Goal: Task Accomplishment & Management: Use online tool/utility

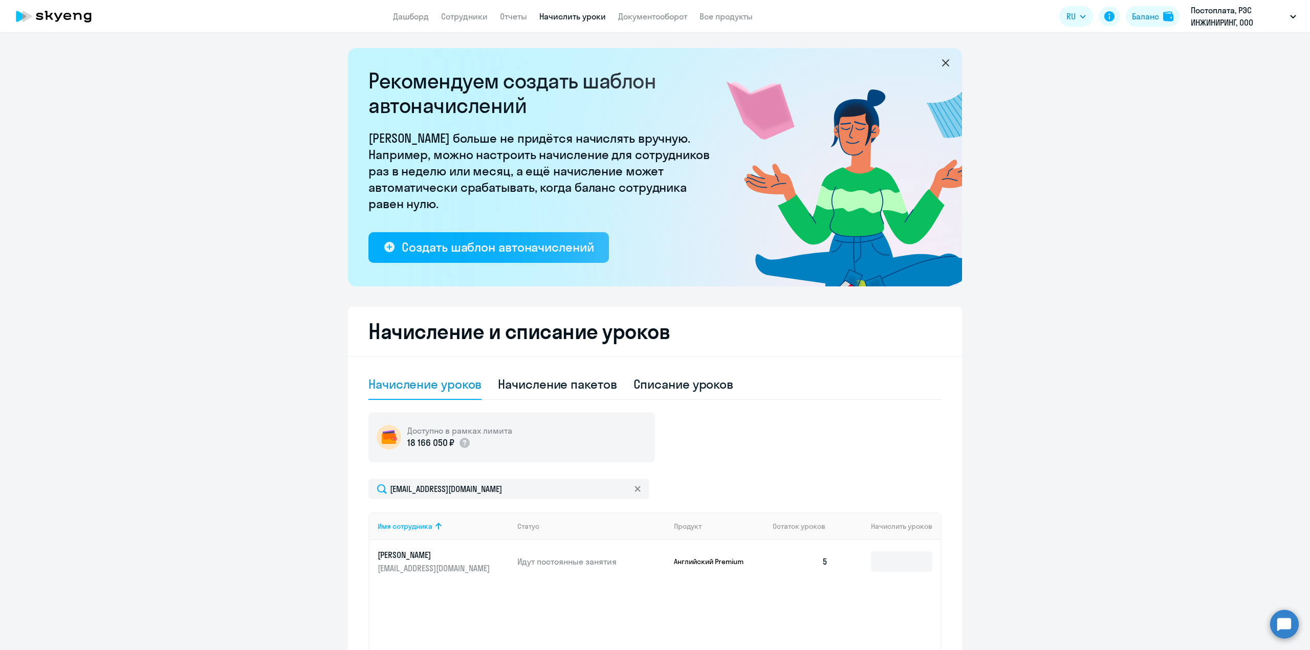
select select "10"
click at [462, 14] on link "Сотрудники" at bounding box center [464, 16] width 47 height 10
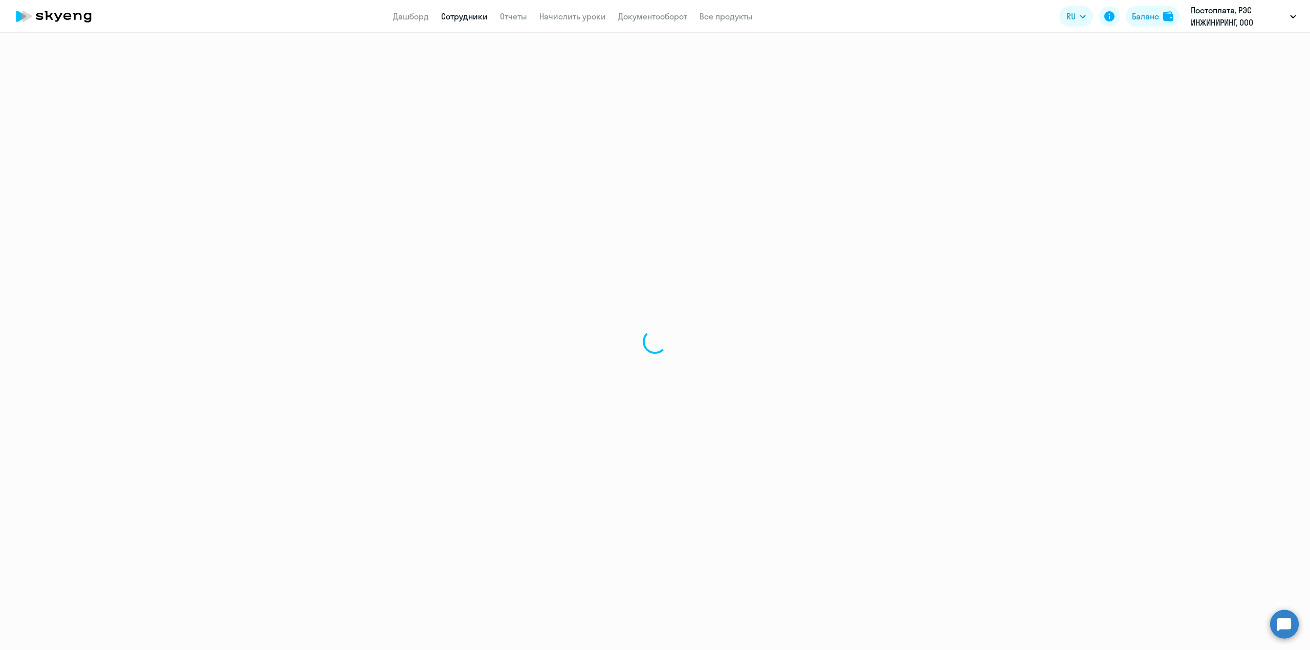
select select "30"
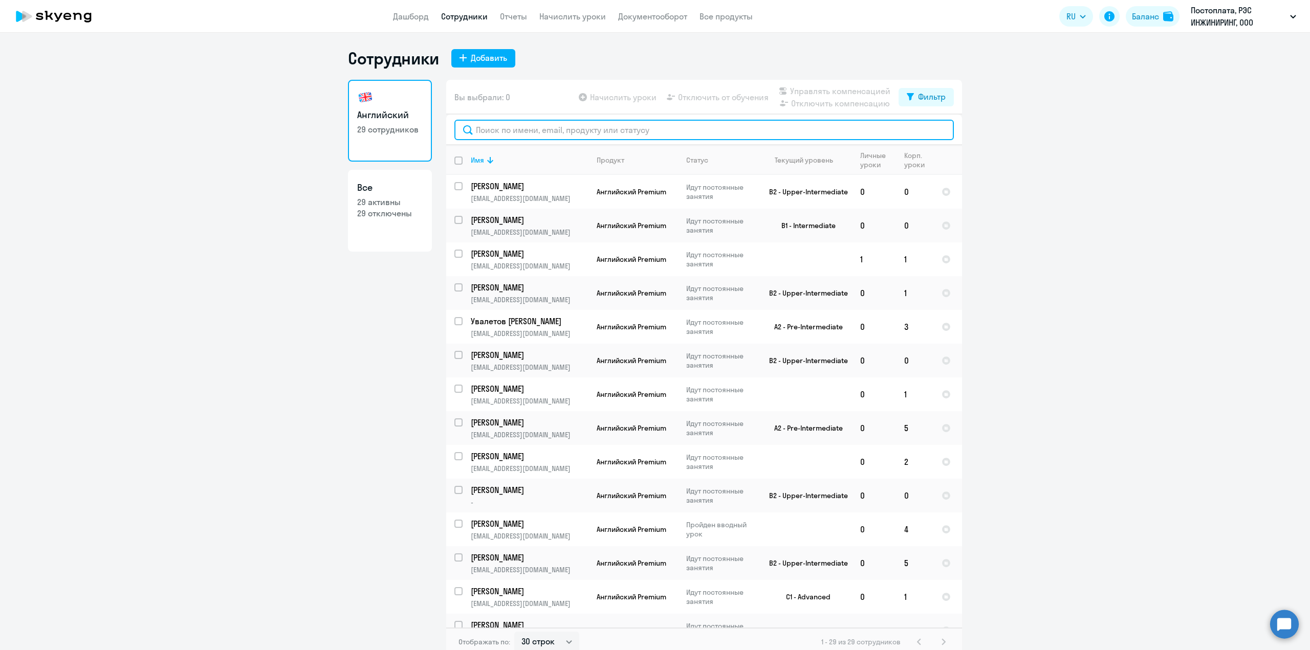
click at [491, 133] on input "text" at bounding box center [703, 130] width 499 height 20
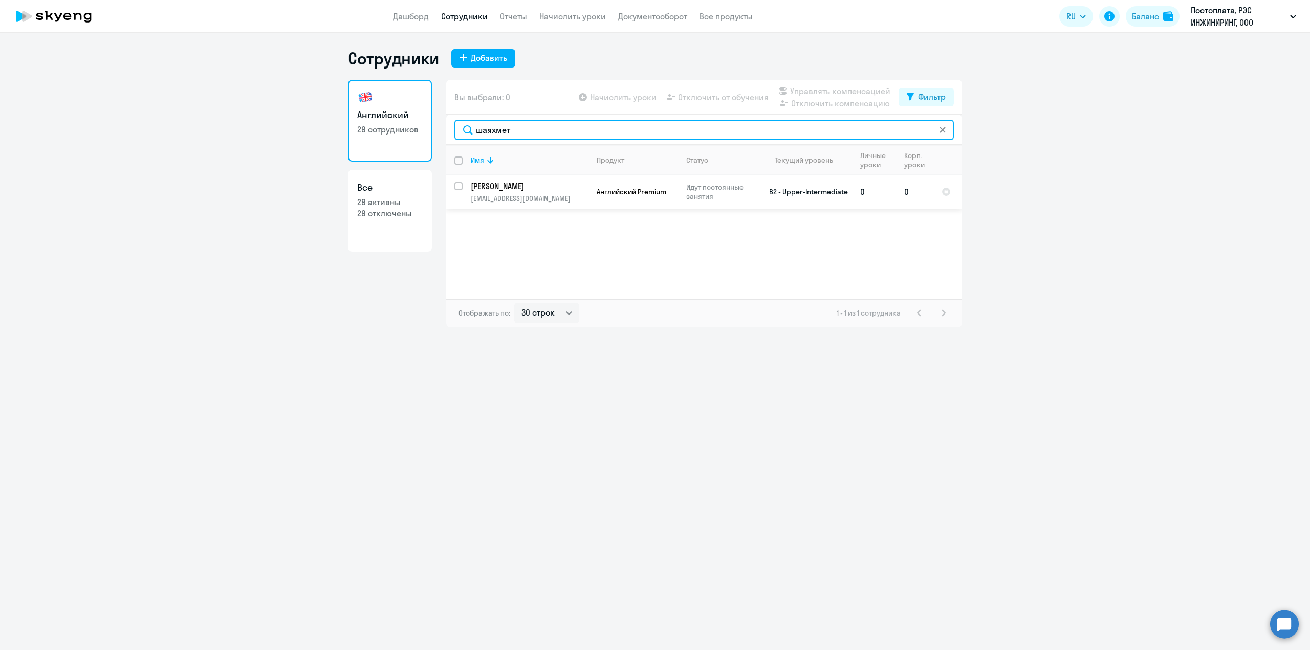
type input "шаяхмет"
click at [462, 187] on input "select row 44027" at bounding box center [464, 192] width 20 height 20
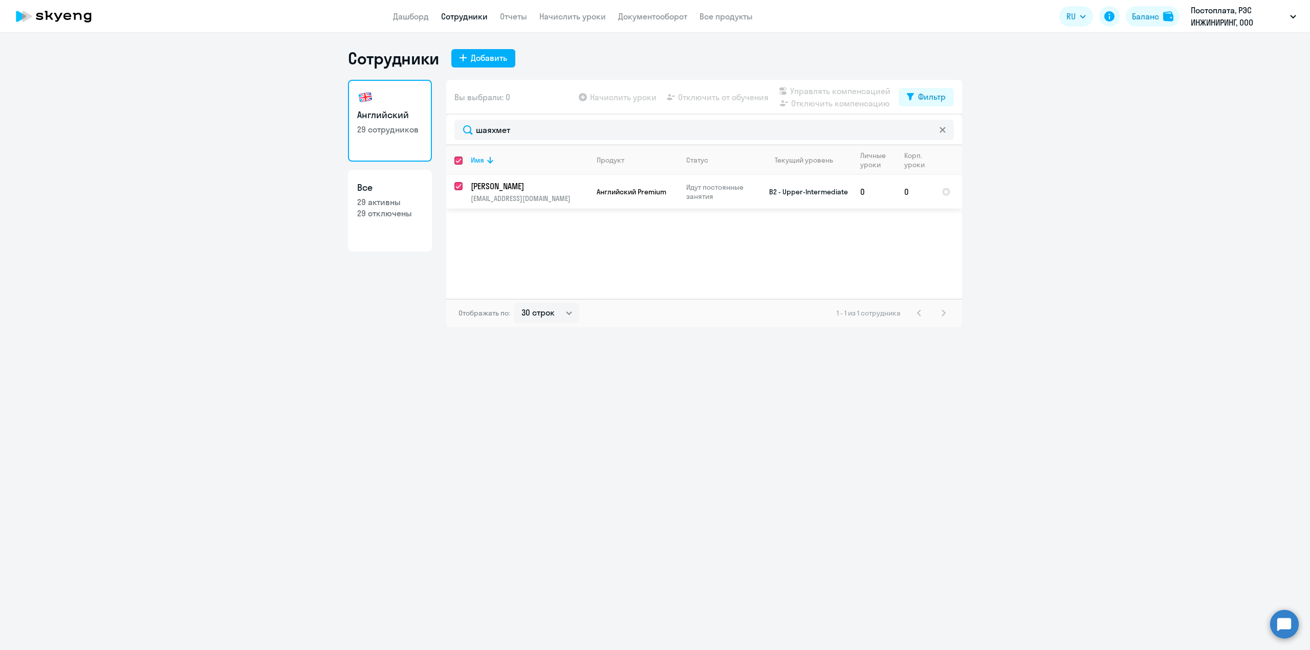
checkbox input "true"
click at [618, 101] on span "Начислить уроки" at bounding box center [623, 97] width 67 height 12
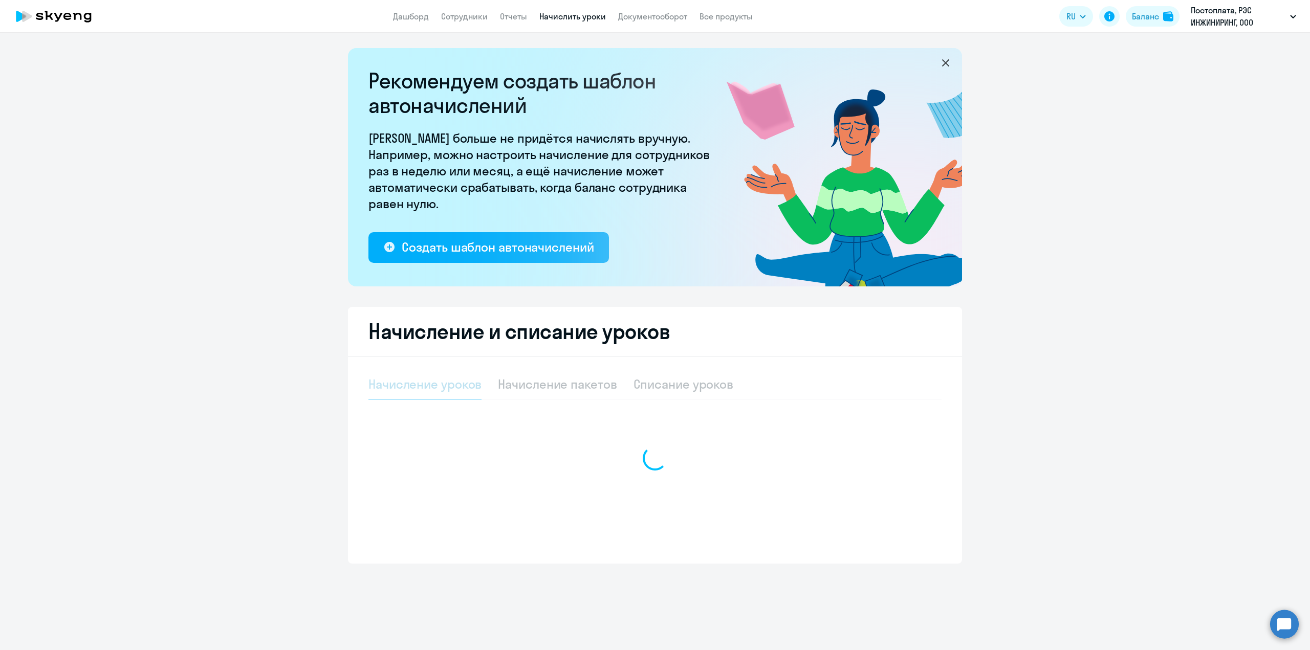
select select "10"
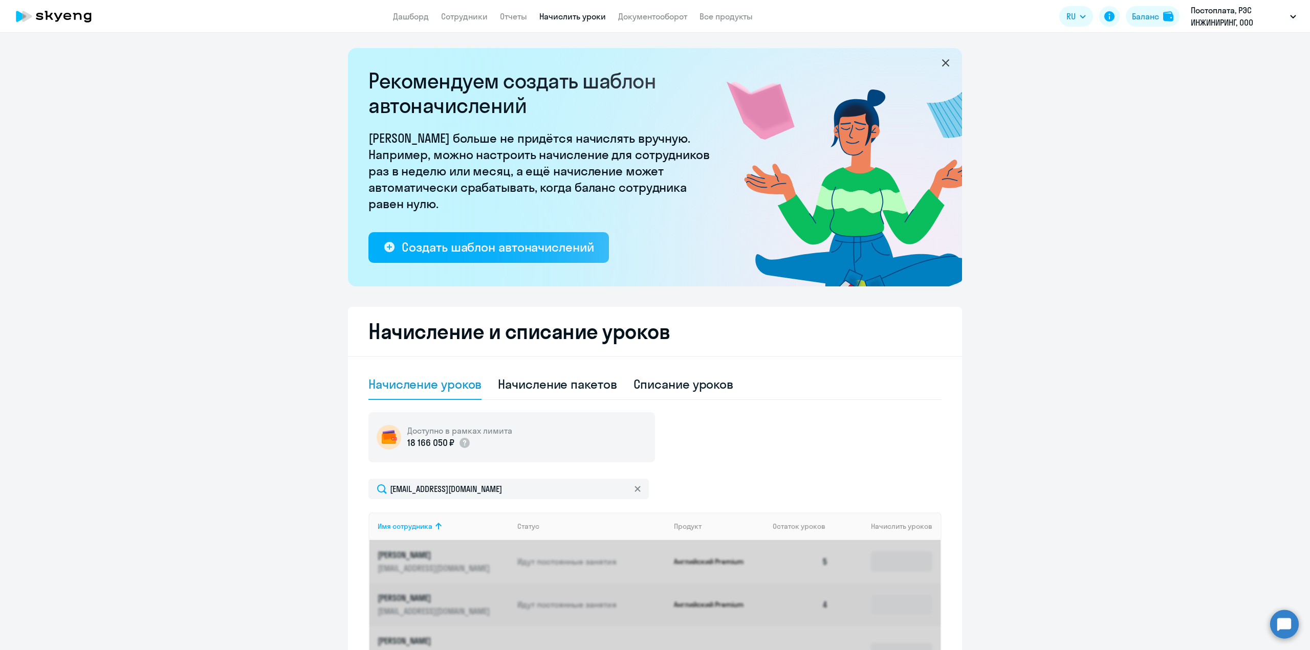
scroll to position [102, 0]
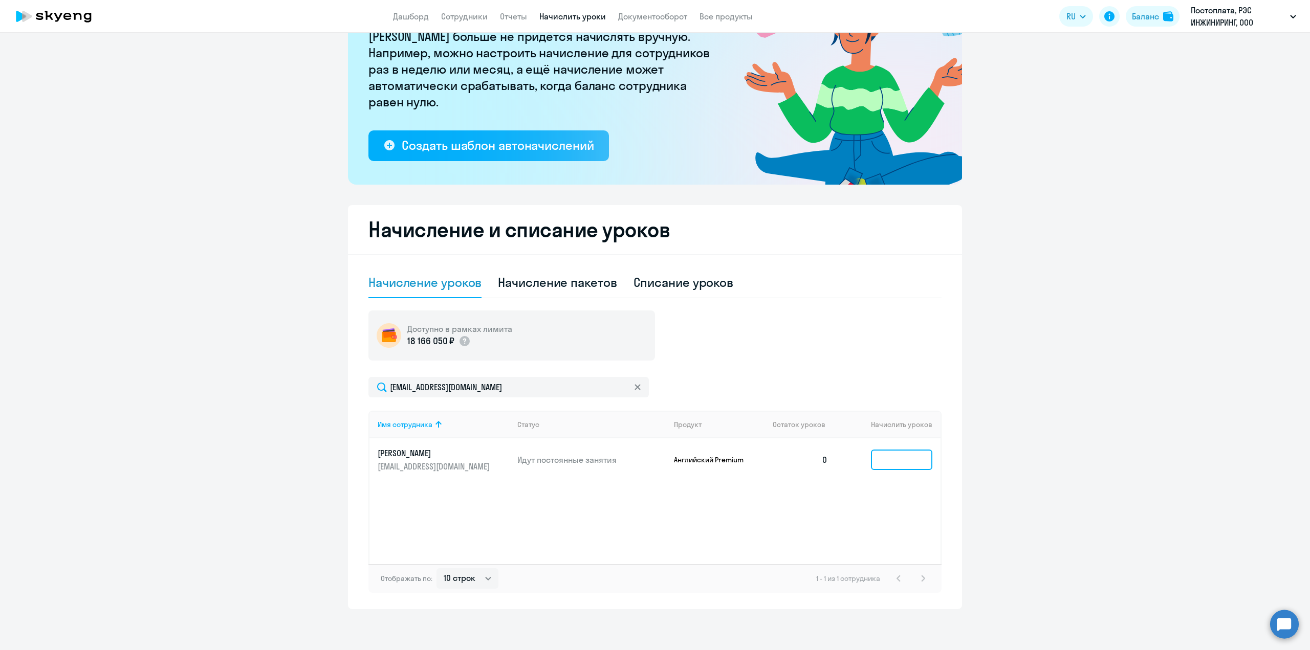
click at [897, 461] on input at bounding box center [901, 460] width 61 height 20
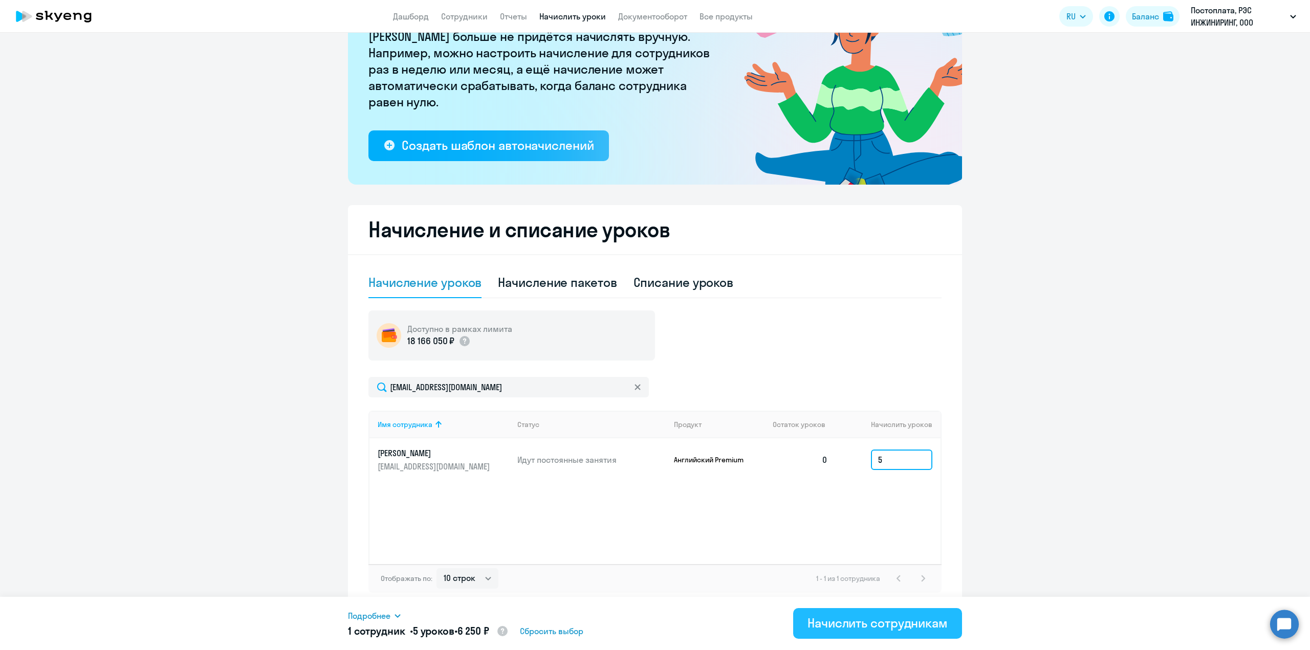
type input "5"
click at [884, 629] on div "Начислить сотрудникам" at bounding box center [877, 623] width 140 height 16
